Goal: Information Seeking & Learning: Learn about a topic

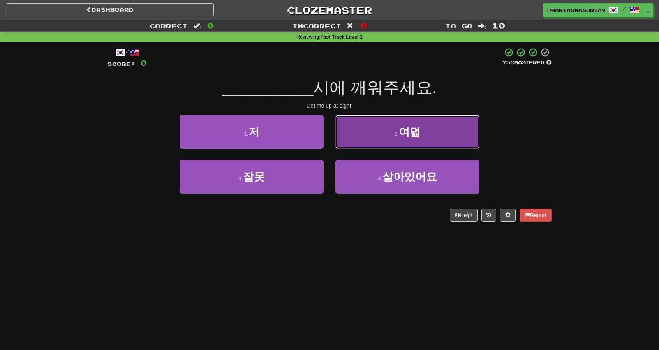
click at [385, 129] on button "2 . 여덟" at bounding box center [408, 132] width 144 height 34
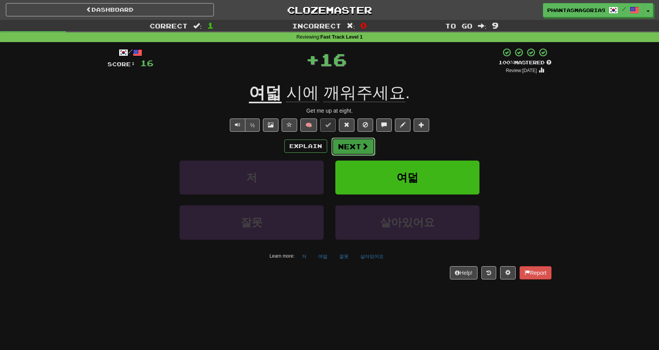
click at [369, 146] on button "Next" at bounding box center [354, 147] width 44 height 18
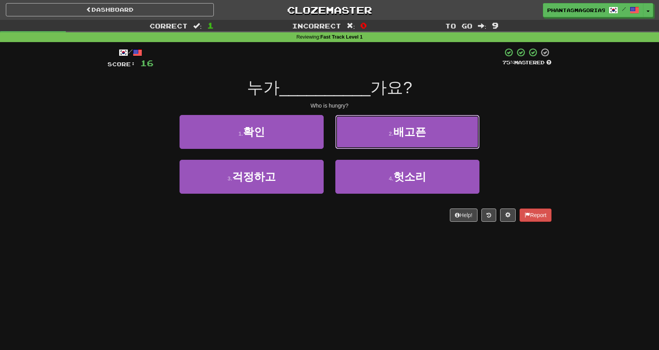
click at [369, 146] on button "2 . 배고픈" at bounding box center [408, 132] width 144 height 34
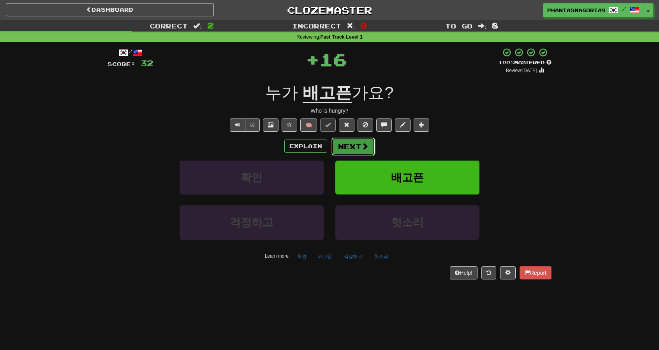
click at [348, 150] on button "Next" at bounding box center [354, 147] width 44 height 18
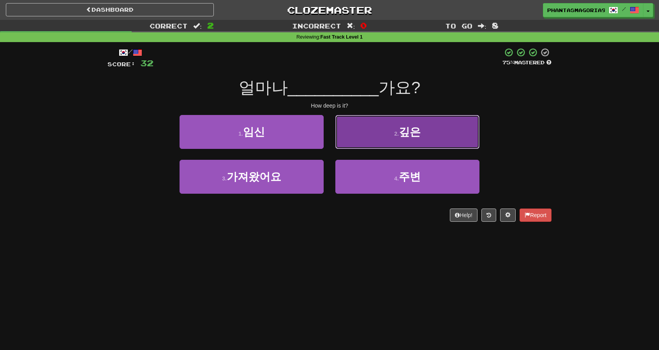
click at [357, 145] on button "2 . 깊은" at bounding box center [408, 132] width 144 height 34
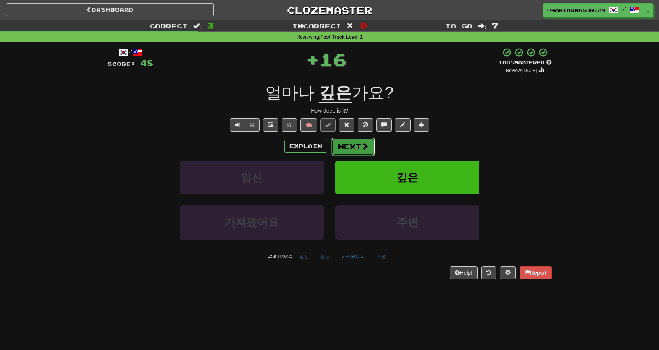
click at [354, 147] on button "Next" at bounding box center [354, 147] width 44 height 18
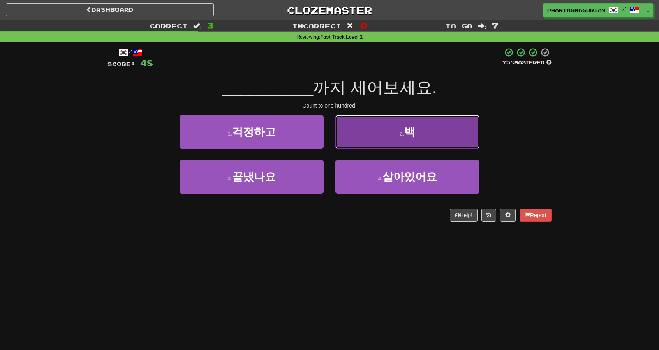
click at [355, 145] on button "2 . 백" at bounding box center [408, 132] width 144 height 34
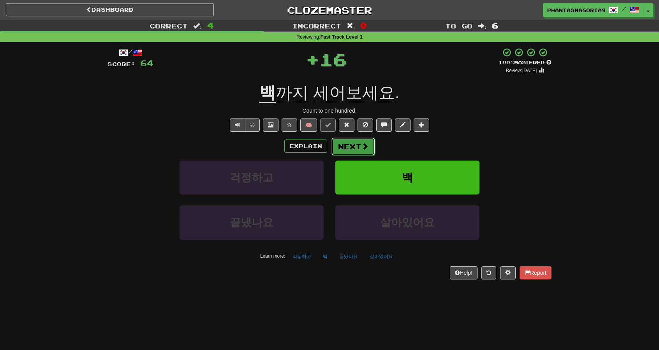
click at [348, 152] on button "Next" at bounding box center [354, 147] width 44 height 18
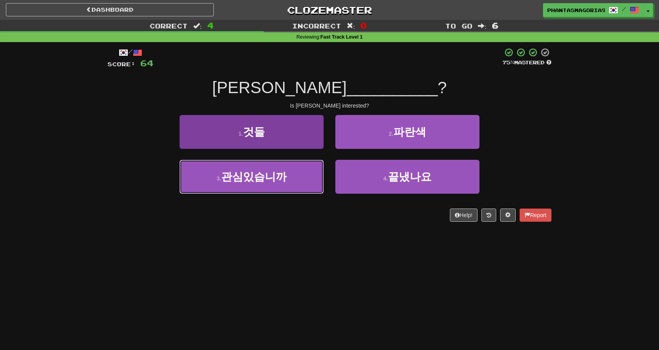
click at [313, 173] on button "3 . 관심있습니까" at bounding box center [252, 177] width 144 height 34
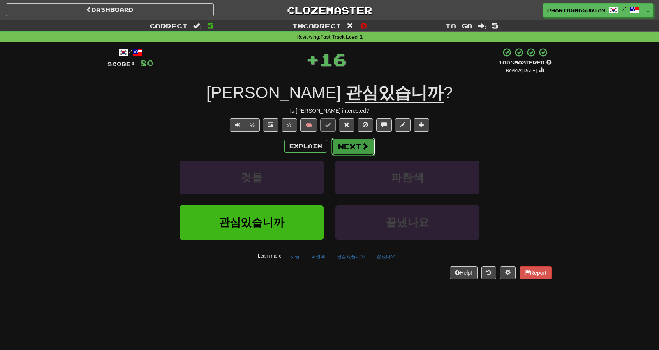
click at [359, 142] on button "Next" at bounding box center [354, 147] width 44 height 18
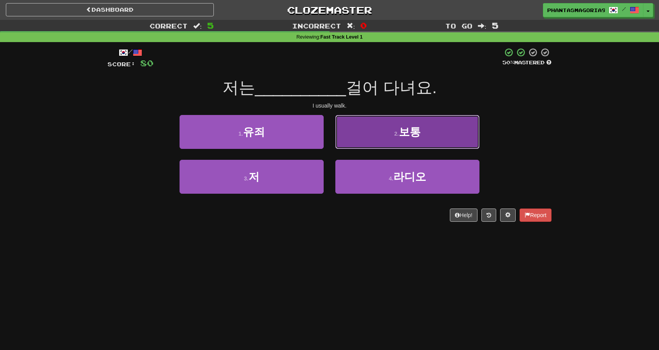
click at [363, 131] on button "2 . 보통" at bounding box center [408, 132] width 144 height 34
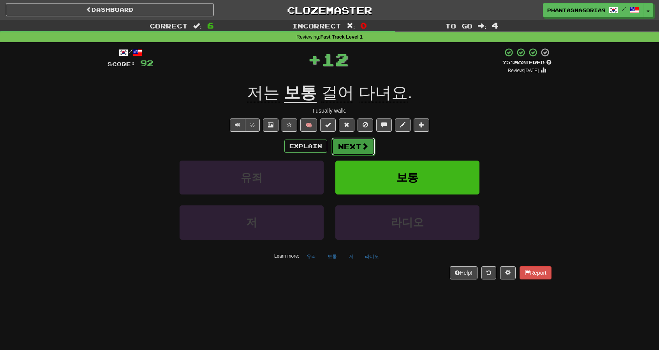
click at [350, 150] on button "Next" at bounding box center [354, 147] width 44 height 18
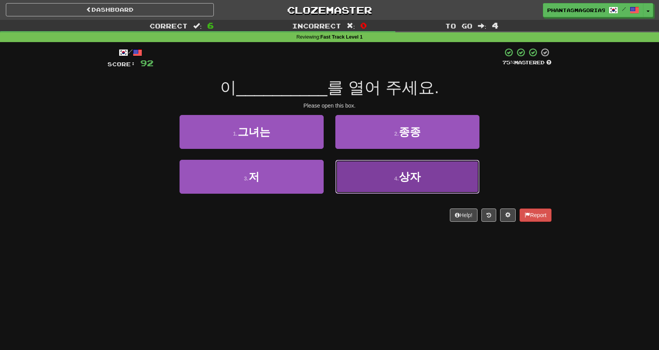
click at [397, 184] on button "4 . 상자" at bounding box center [408, 177] width 144 height 34
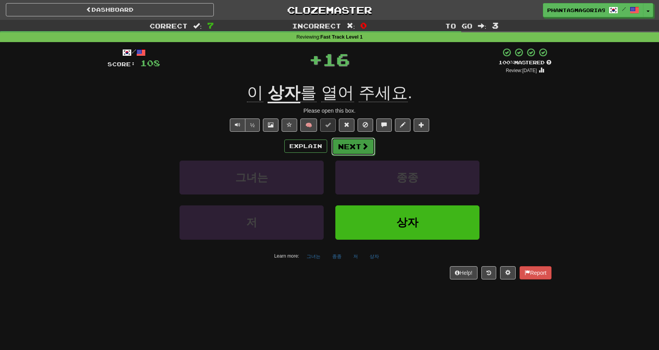
click at [359, 151] on button "Next" at bounding box center [354, 147] width 44 height 18
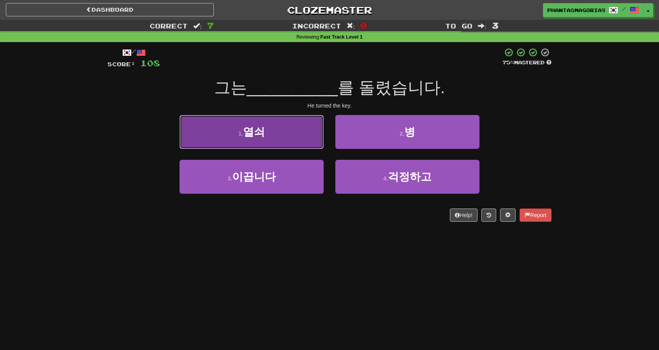
click at [304, 138] on button "1 . 열쇠" at bounding box center [252, 132] width 144 height 34
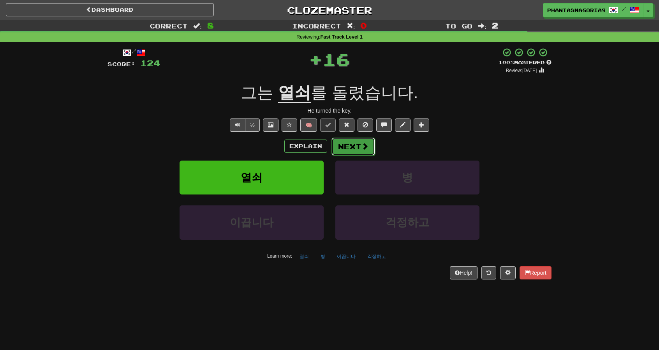
click at [362, 146] on span at bounding box center [365, 146] width 7 height 7
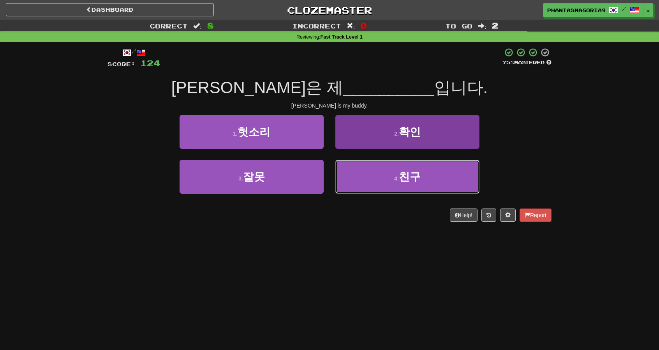
click at [340, 180] on button "4 . 친구" at bounding box center [408, 177] width 144 height 34
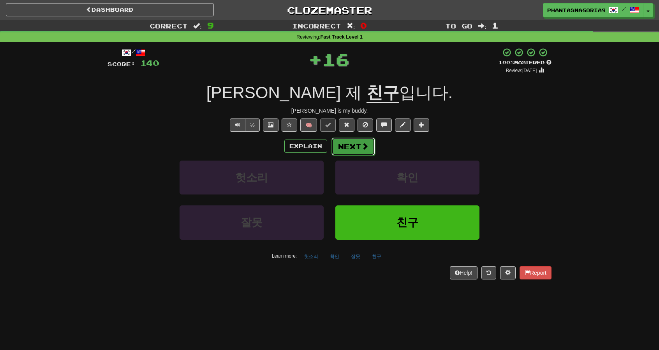
click at [334, 149] on button "Next" at bounding box center [354, 147] width 44 height 18
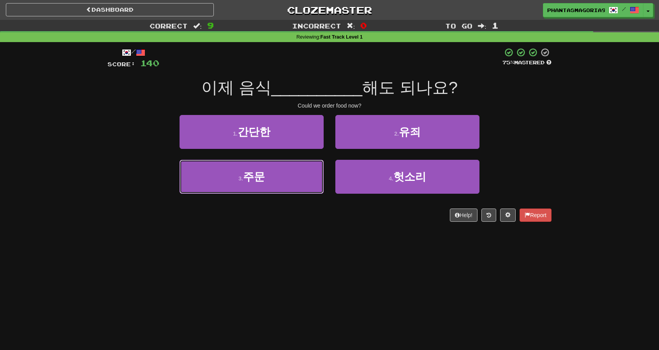
drag, startPoint x: 316, startPoint y: 166, endPoint x: 322, endPoint y: 156, distance: 11.2
click at [316, 166] on button "3 . 주문" at bounding box center [252, 177] width 144 height 34
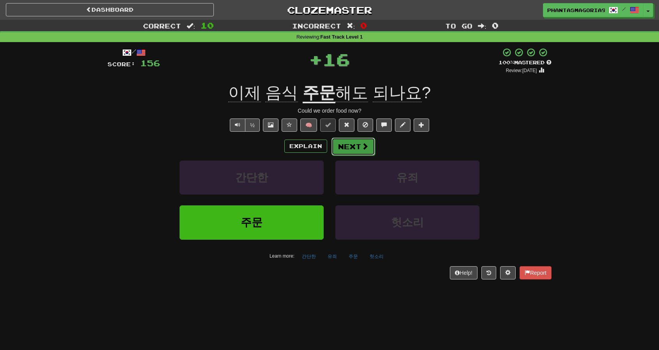
click at [356, 150] on button "Next" at bounding box center [354, 147] width 44 height 18
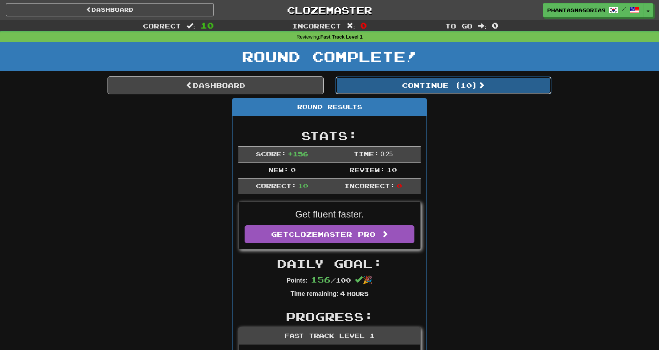
click at [425, 88] on button "Continue ( 10 )" at bounding box center [444, 85] width 216 height 18
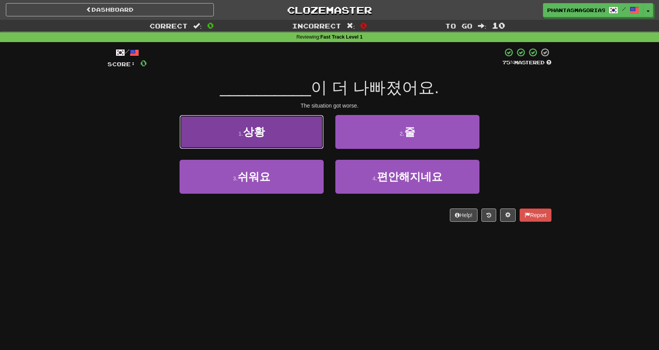
click at [286, 137] on button "1 . 상황" at bounding box center [252, 132] width 144 height 34
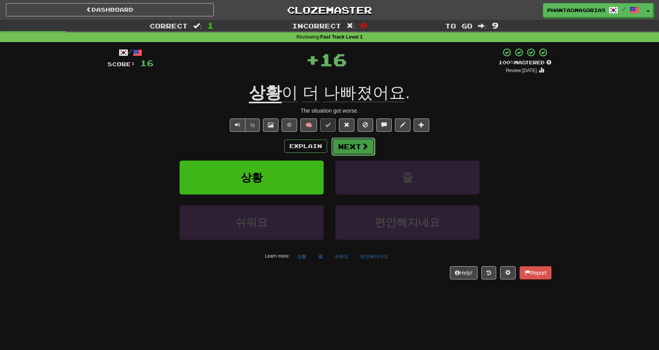
click at [357, 143] on button "Next" at bounding box center [354, 147] width 44 height 18
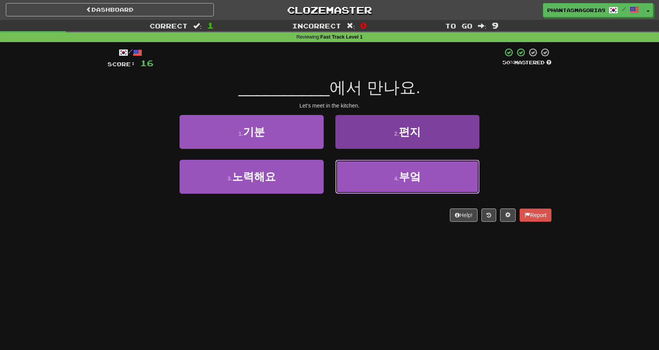
click at [391, 174] on button "4 . 부엌" at bounding box center [408, 177] width 144 height 34
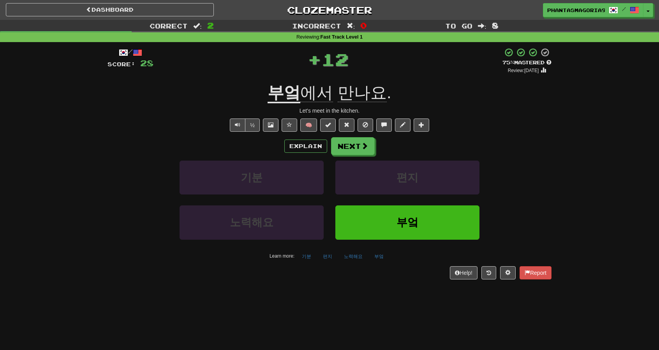
click at [345, 133] on div "/ Score: 28 + 12 75 % Mastered Review: [DATE] 부엌 에서 만나요 . Let's meet in the kit…" at bounding box center [330, 163] width 444 height 231
click at [346, 147] on button "Next" at bounding box center [354, 147] width 44 height 18
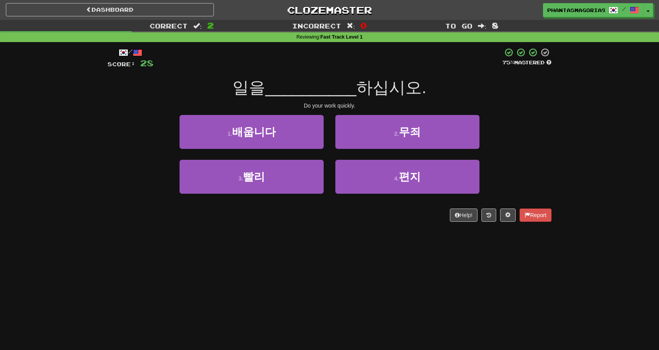
click at [305, 154] on div "1 . 배웁니다" at bounding box center [252, 137] width 156 height 45
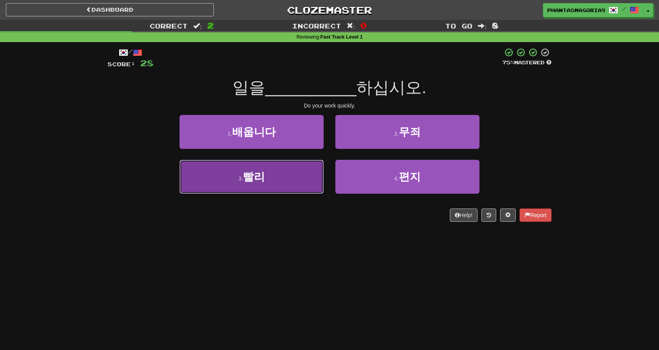
click at [302, 161] on button "3 . 빨리" at bounding box center [252, 177] width 144 height 34
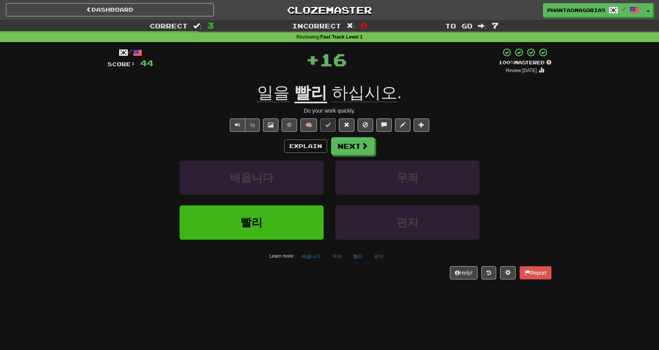
click at [353, 132] on div "/ Score: 44 + 16 100 % Mastered Review: [DATE]을 빨리 하십시오 . Do your work quickly.…" at bounding box center [330, 163] width 444 height 231
click at [352, 148] on button "Next" at bounding box center [354, 147] width 44 height 18
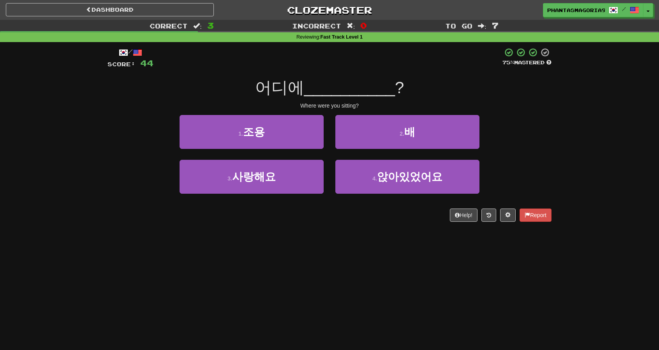
click at [419, 198] on div "4 . 앉아있었어요" at bounding box center [408, 182] width 156 height 45
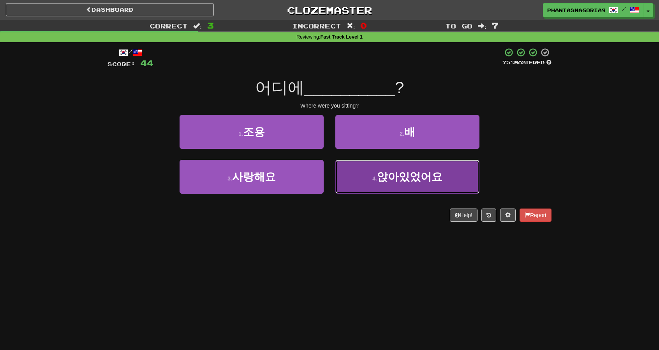
click at [413, 184] on button "4 . 앉아있었어요" at bounding box center [408, 177] width 144 height 34
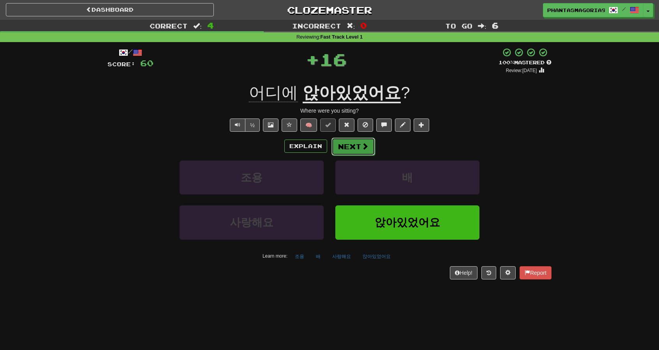
click at [347, 142] on button "Next" at bounding box center [354, 147] width 44 height 18
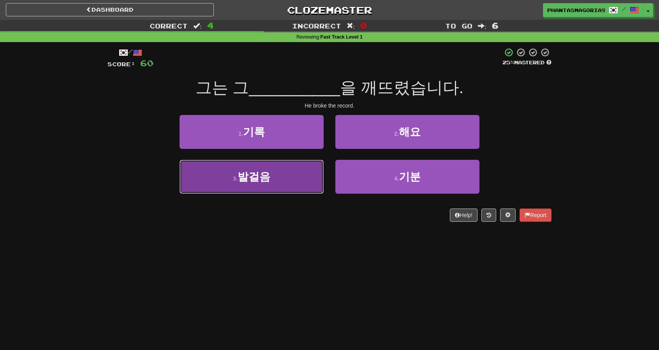
click at [316, 166] on button "3 . 발걸음" at bounding box center [252, 177] width 144 height 34
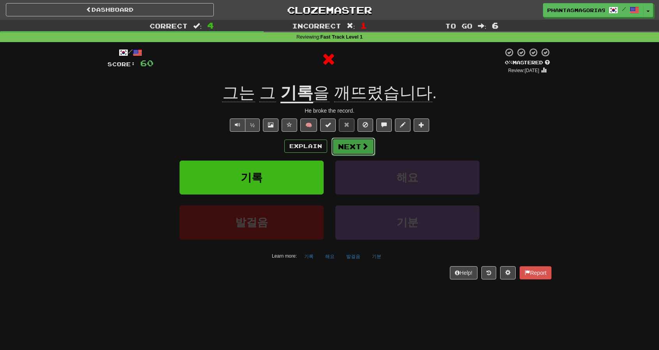
click at [336, 150] on button "Next" at bounding box center [354, 147] width 44 height 18
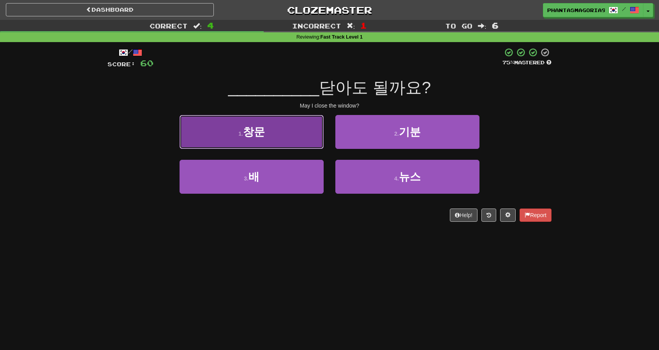
click at [304, 144] on button "1 . 창문" at bounding box center [252, 132] width 144 height 34
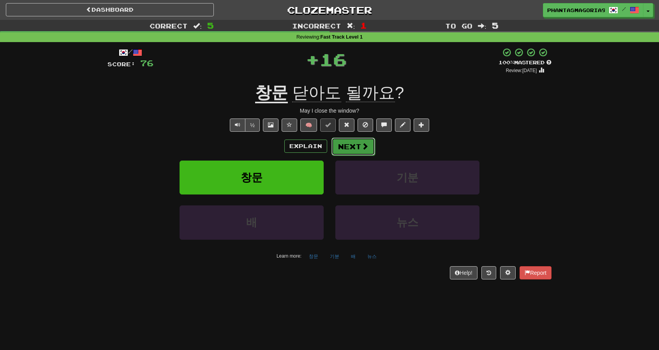
click at [344, 146] on button "Next" at bounding box center [354, 147] width 44 height 18
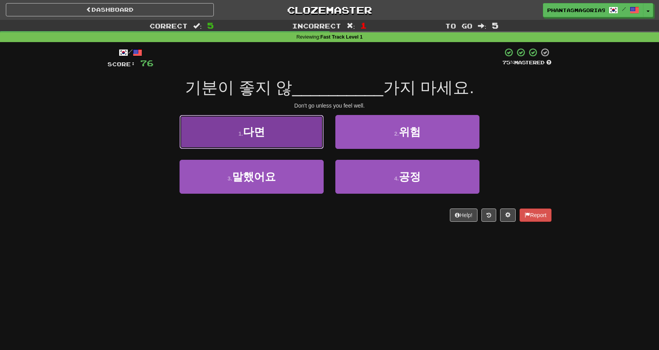
click at [297, 127] on button "1 . [GEOGRAPHIC_DATA]" at bounding box center [252, 132] width 144 height 34
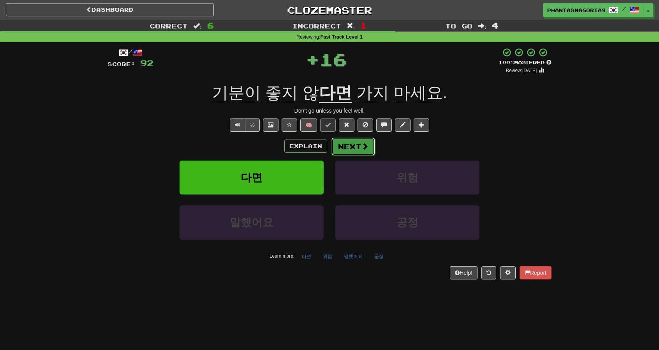
click at [353, 149] on button "Next" at bounding box center [354, 147] width 44 height 18
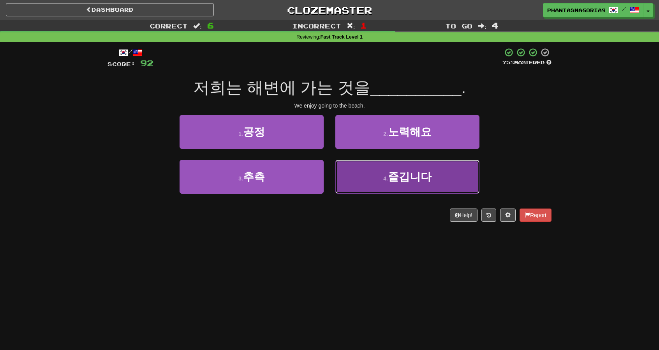
click at [382, 168] on button "4 . 즐깁니다" at bounding box center [408, 177] width 144 height 34
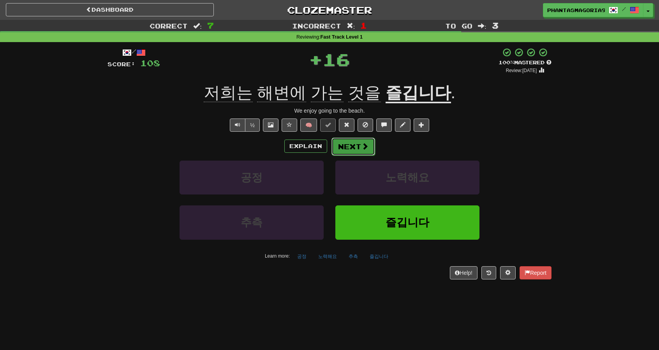
click at [351, 145] on button "Next" at bounding box center [354, 147] width 44 height 18
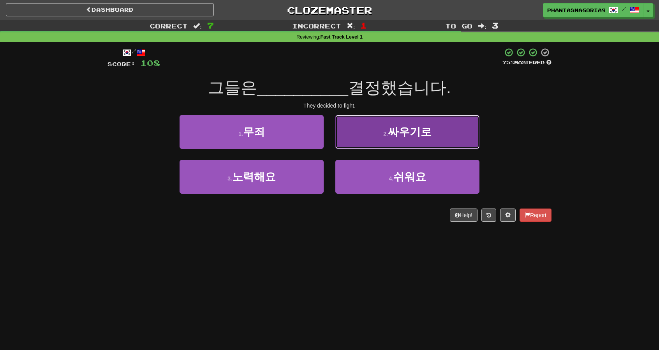
click at [385, 138] on button "2 . 싸우기로" at bounding box center [408, 132] width 144 height 34
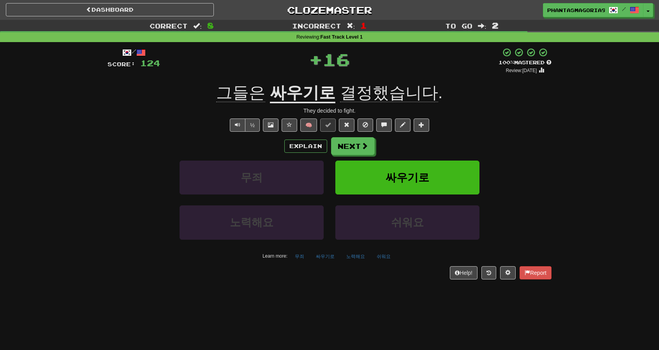
click at [377, 144] on div "Explain Next" at bounding box center [330, 146] width 444 height 18
click at [370, 147] on button "Next" at bounding box center [354, 147] width 44 height 18
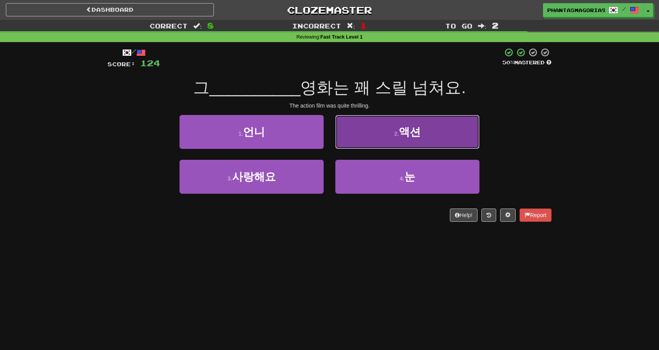
click at [408, 133] on span "액션" at bounding box center [410, 132] width 22 height 12
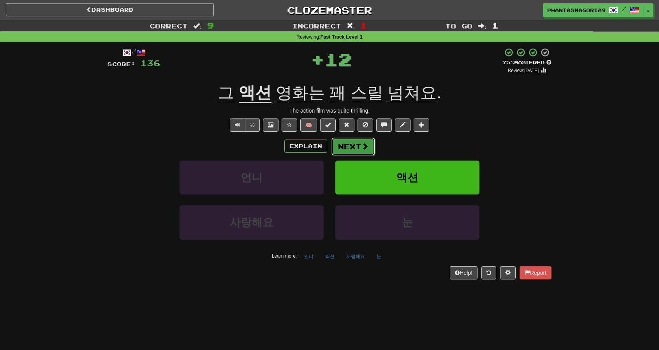
click at [352, 146] on button "Next" at bounding box center [354, 147] width 44 height 18
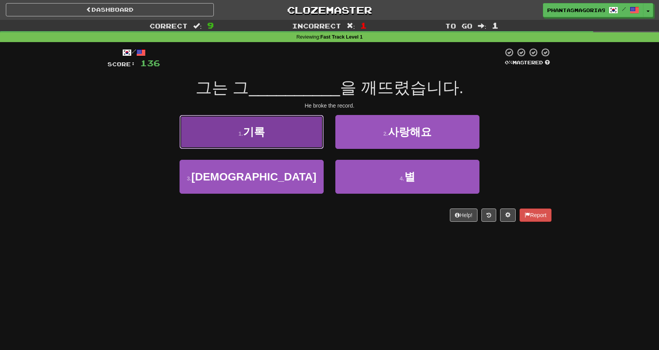
click at [314, 147] on button "1 . 기록" at bounding box center [252, 132] width 144 height 34
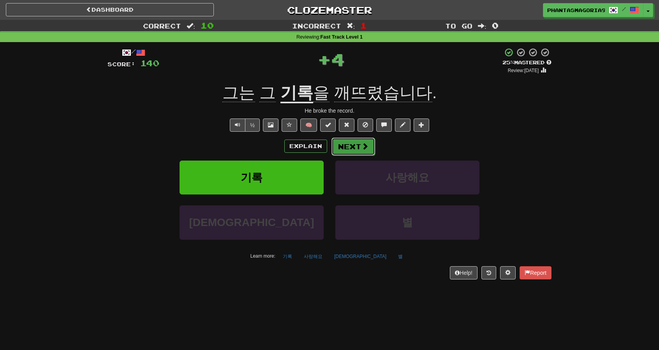
click at [364, 151] on button "Next" at bounding box center [354, 147] width 44 height 18
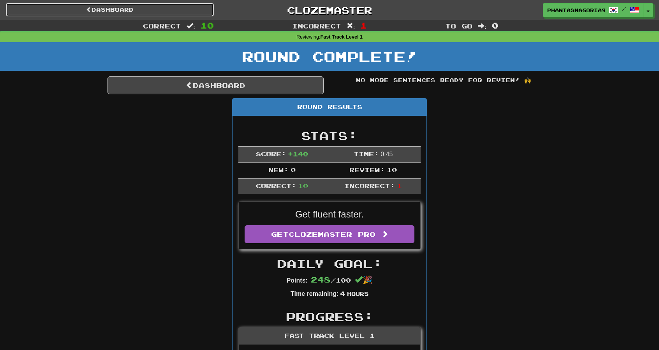
click at [145, 7] on link "Dashboard" at bounding box center [110, 9] width 208 height 13
